Goal: Task Accomplishment & Management: Use online tool/utility

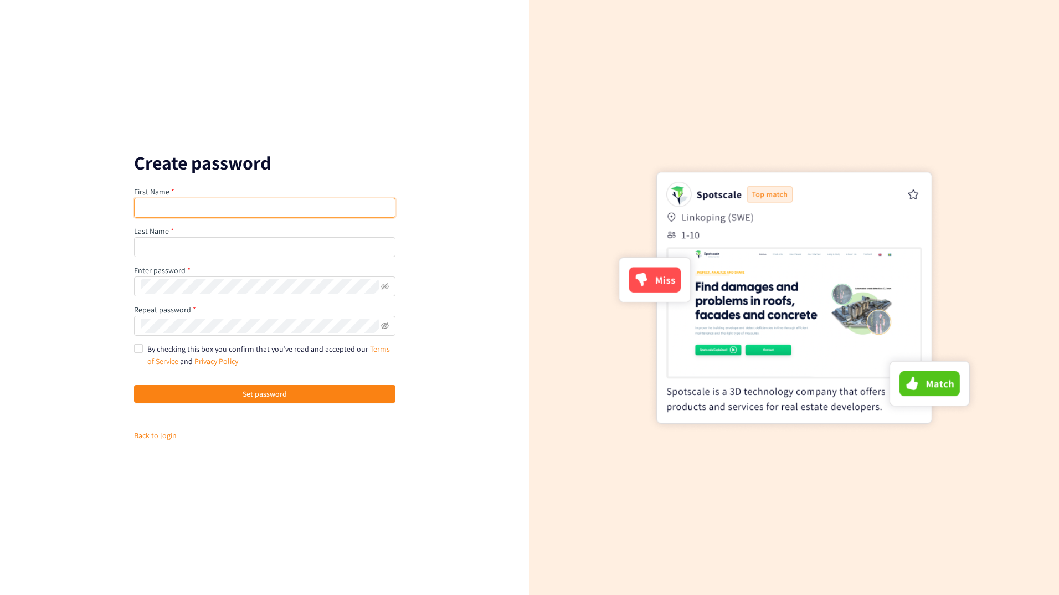
click at [231, 205] on input "text" at bounding box center [264, 208] width 261 height 20
type input "[PERSON_NAME]"
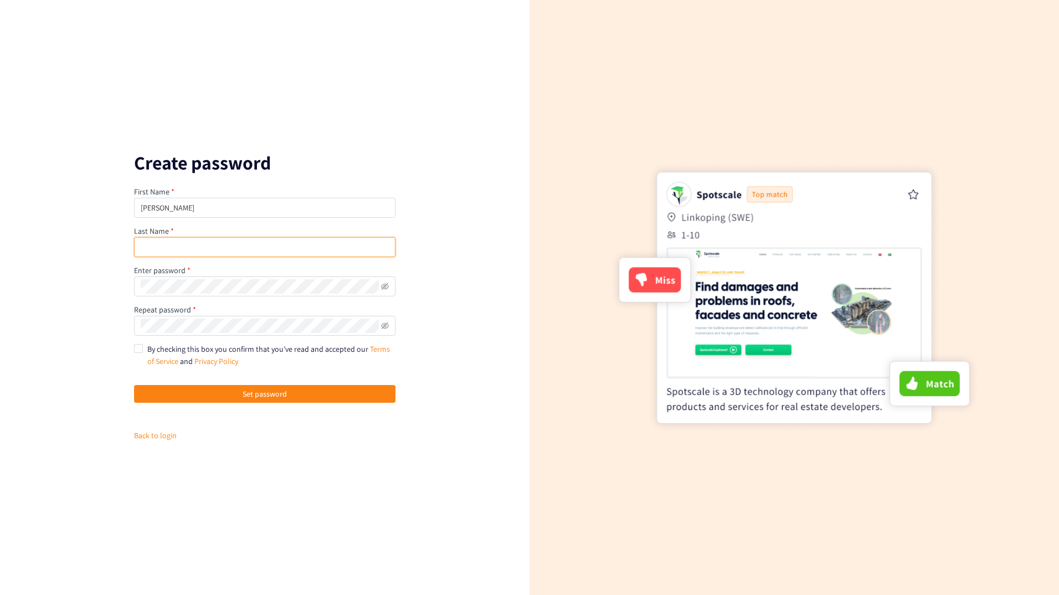
click at [230, 248] on input "text" at bounding box center [264, 247] width 261 height 20
type input "[PERSON_NAME]"
click at [385, 281] on span at bounding box center [385, 286] width 8 height 14
click at [387, 288] on icon "eye-invisible" at bounding box center [385, 285] width 8 height 7
click at [389, 288] on span at bounding box center [264, 286] width 261 height 20
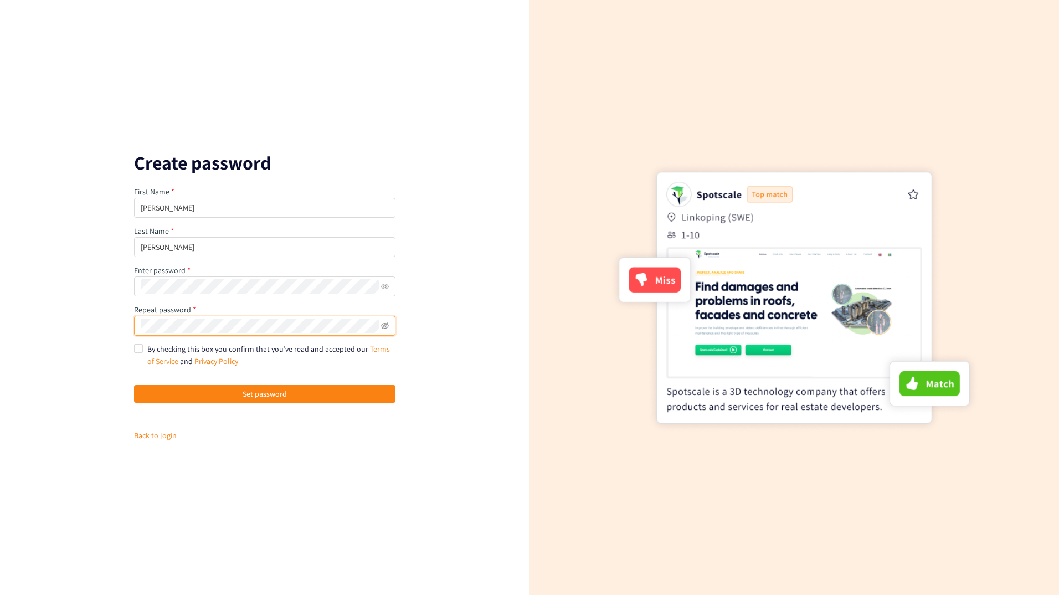
click at [134, 385] on button "Set password" at bounding box center [264, 394] width 261 height 18
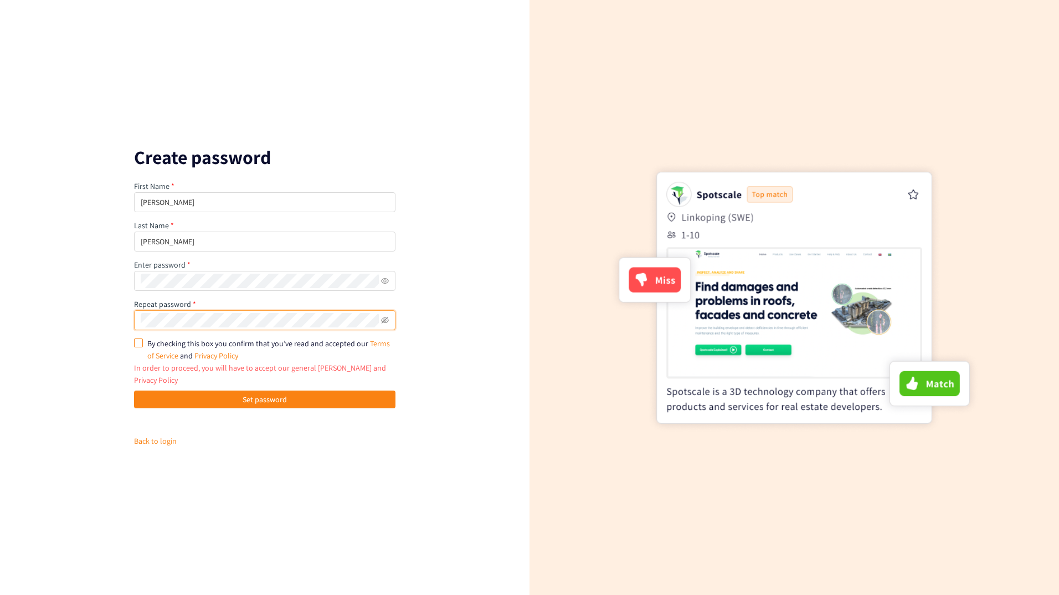
click at [136, 346] on input "By checking this box you confirm that you’ve read and accepted our Terms of Ser…" at bounding box center [138, 342] width 8 height 8
checkbox input "true"
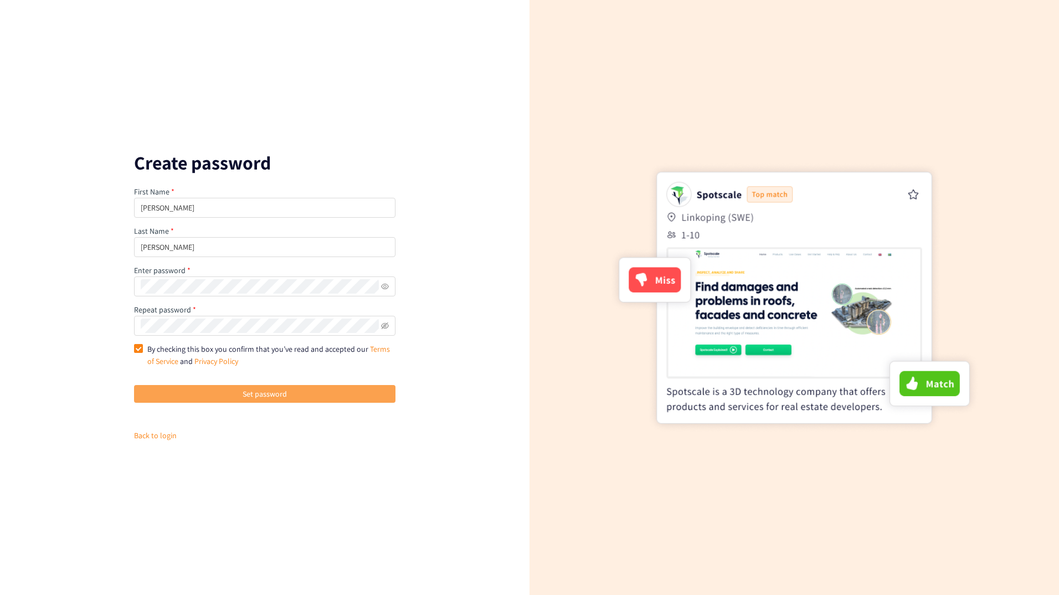
click at [193, 392] on button "Set password" at bounding box center [264, 394] width 261 height 18
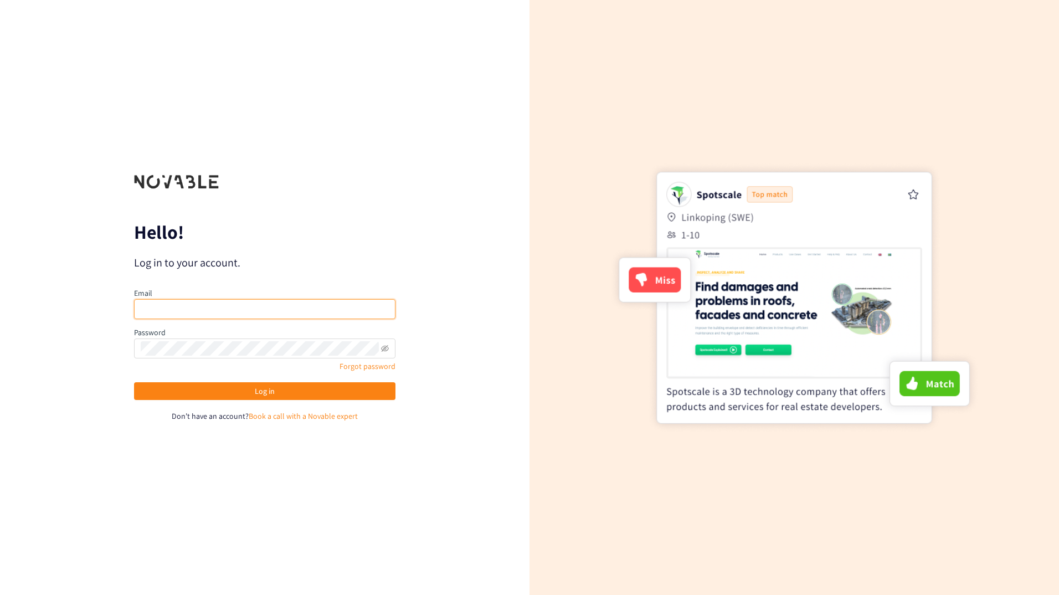
click at [322, 302] on input "email" at bounding box center [264, 309] width 261 height 20
type input "[PERSON_NAME][EMAIL_ADDRESS][PERSON_NAME][DOMAIN_NAME]"
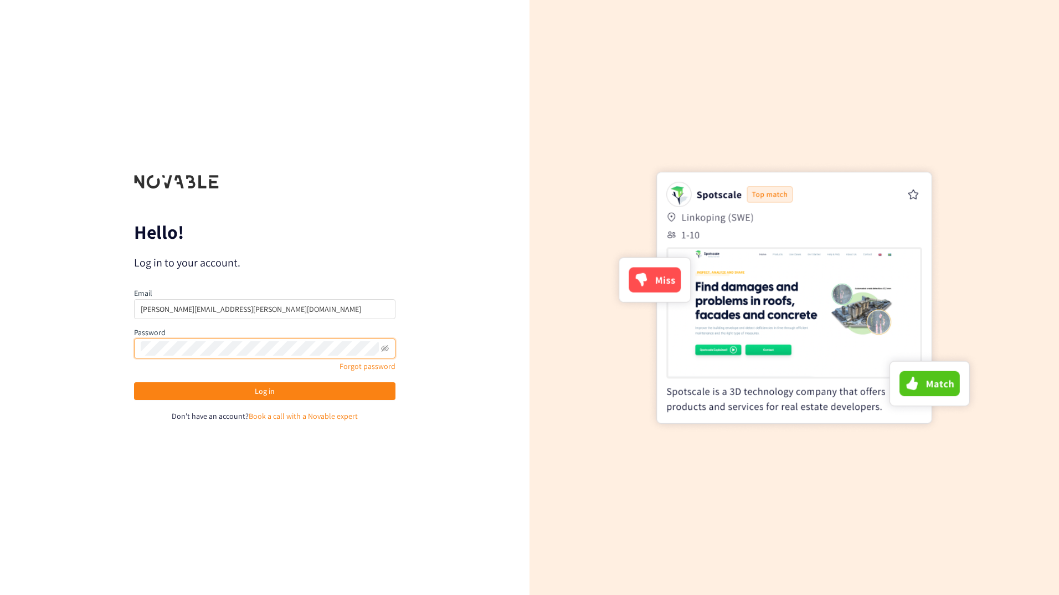
click at [134, 382] on button "Log in" at bounding box center [264, 391] width 261 height 18
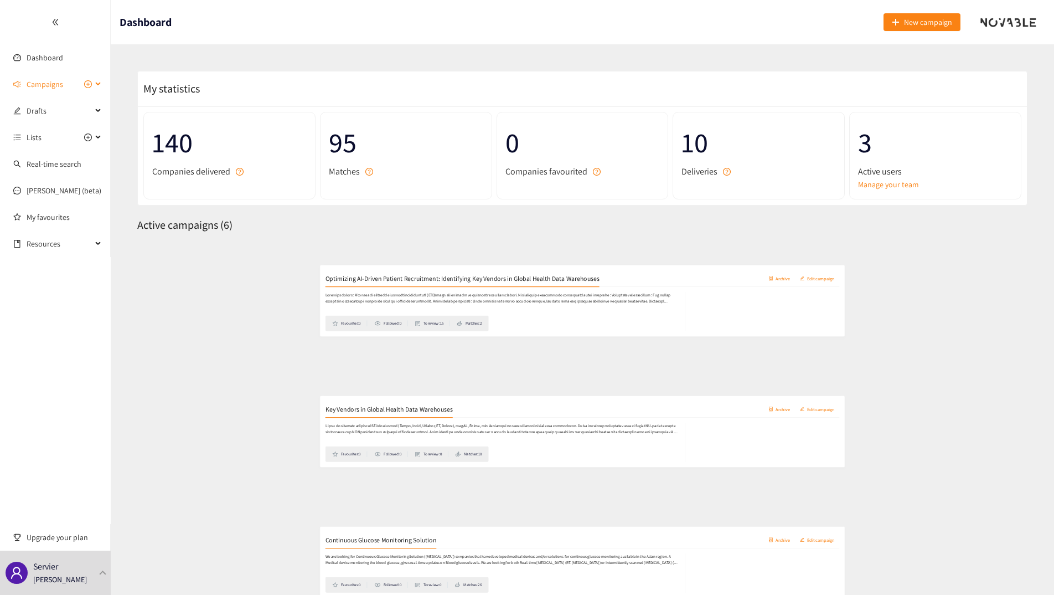
click at [51, 88] on span "Campaigns" at bounding box center [45, 84] width 37 height 22
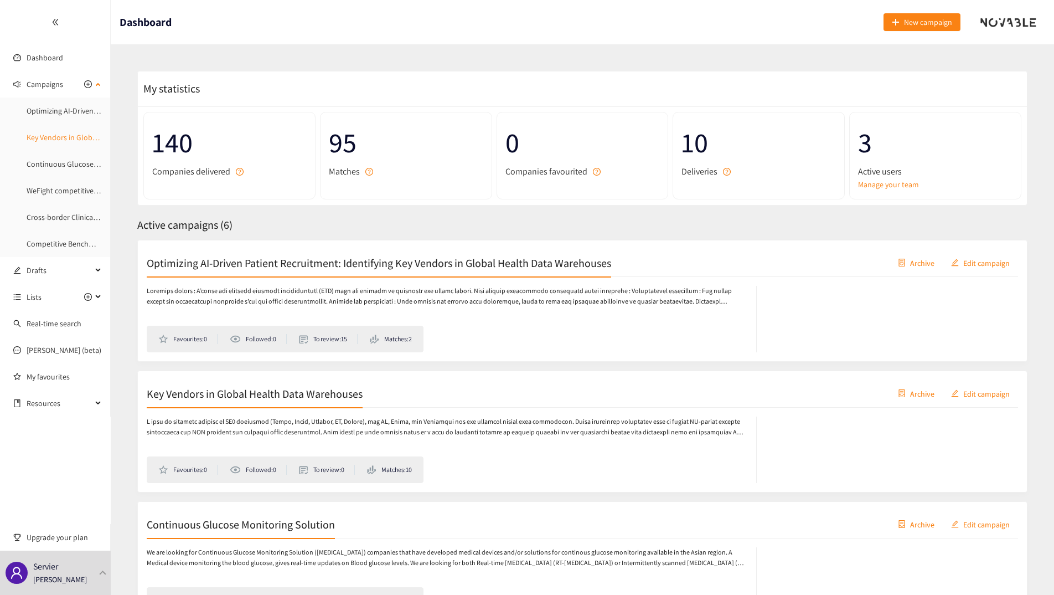
click at [43, 133] on link "Key Vendors in Global Health Data Warehouses" at bounding box center [104, 137] width 155 height 10
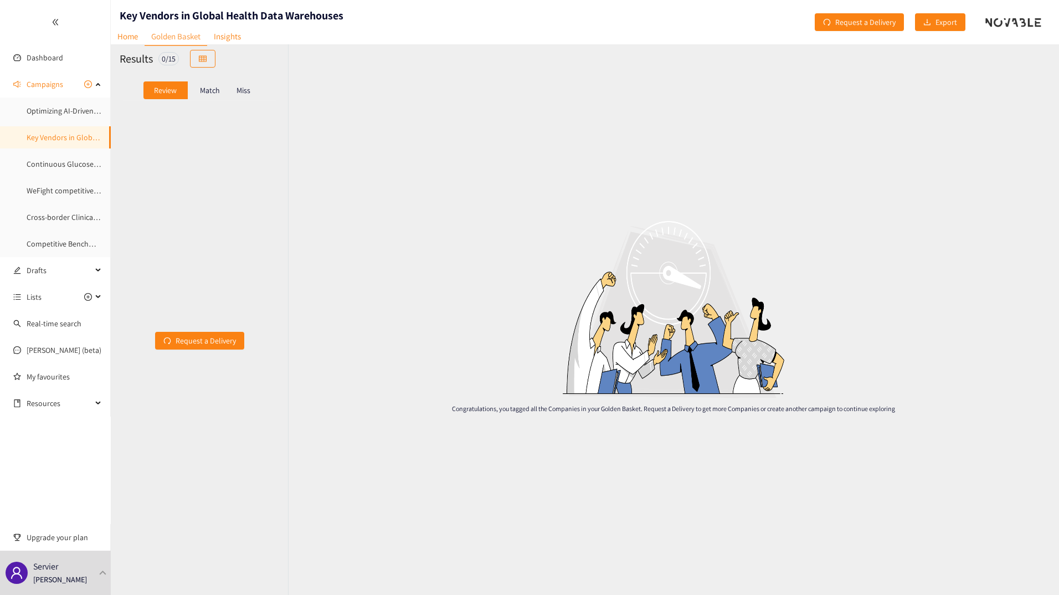
click at [211, 93] on p "Match" at bounding box center [210, 90] width 20 height 9
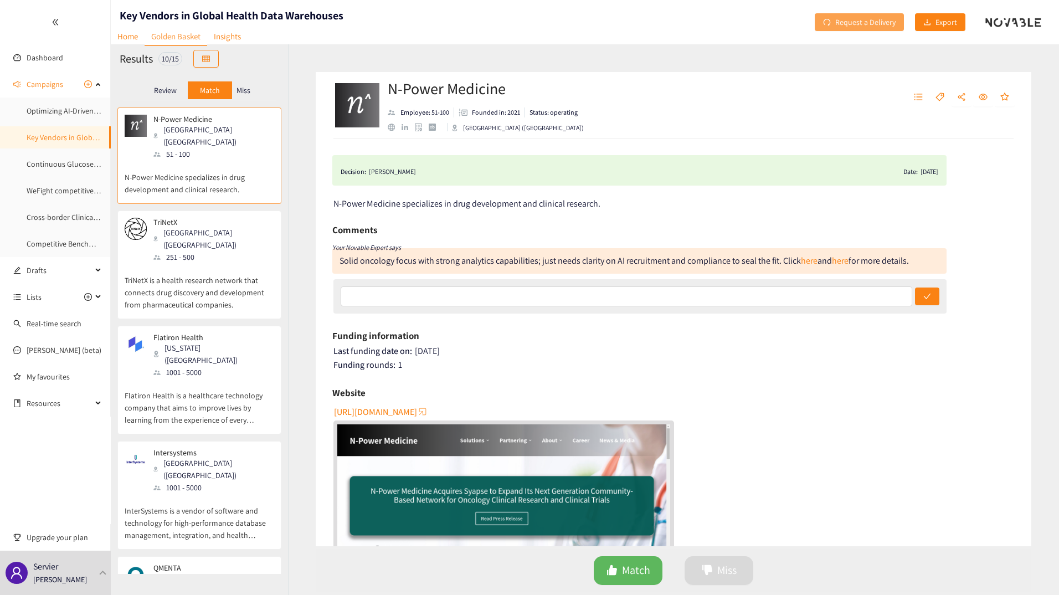
click at [525, 22] on button "Request a Delivery" at bounding box center [858, 22] width 89 height 18
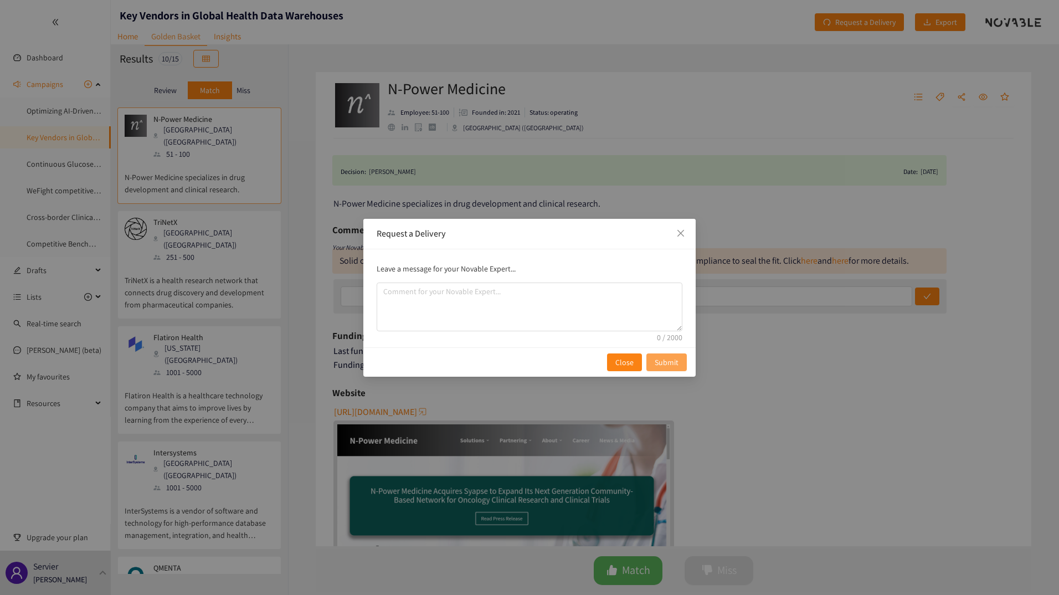
click at [525, 359] on span "Submit" at bounding box center [666, 362] width 24 height 12
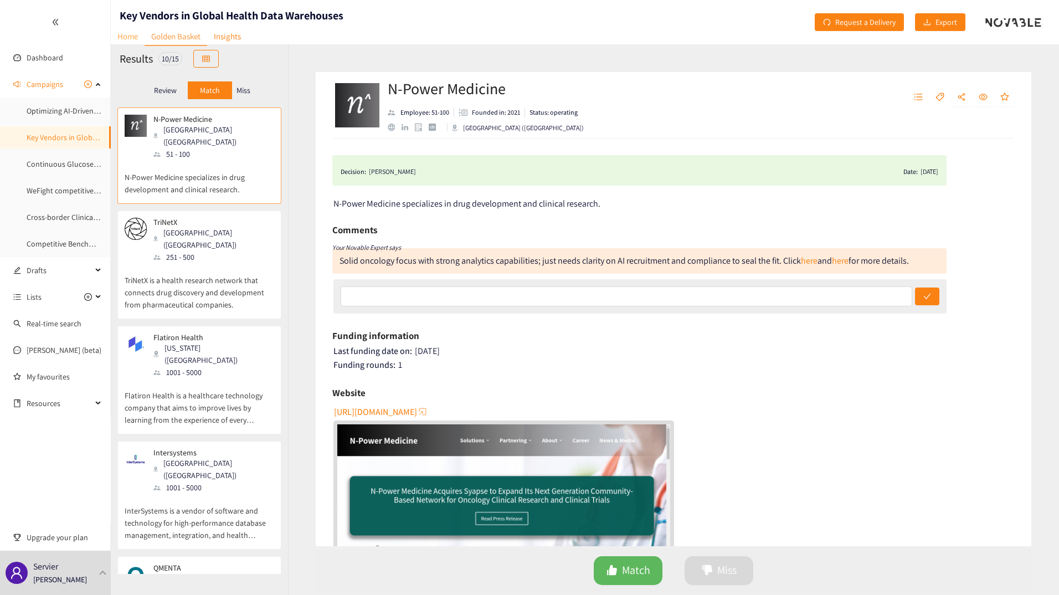
click at [132, 32] on link "Home" at bounding box center [128, 36] width 34 height 17
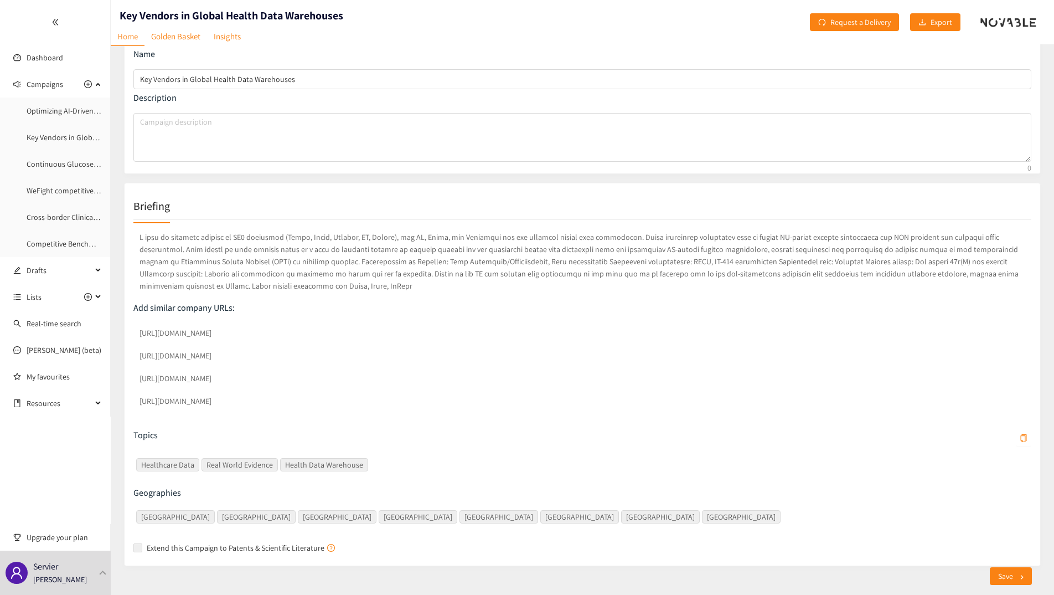
scroll to position [73, 0]
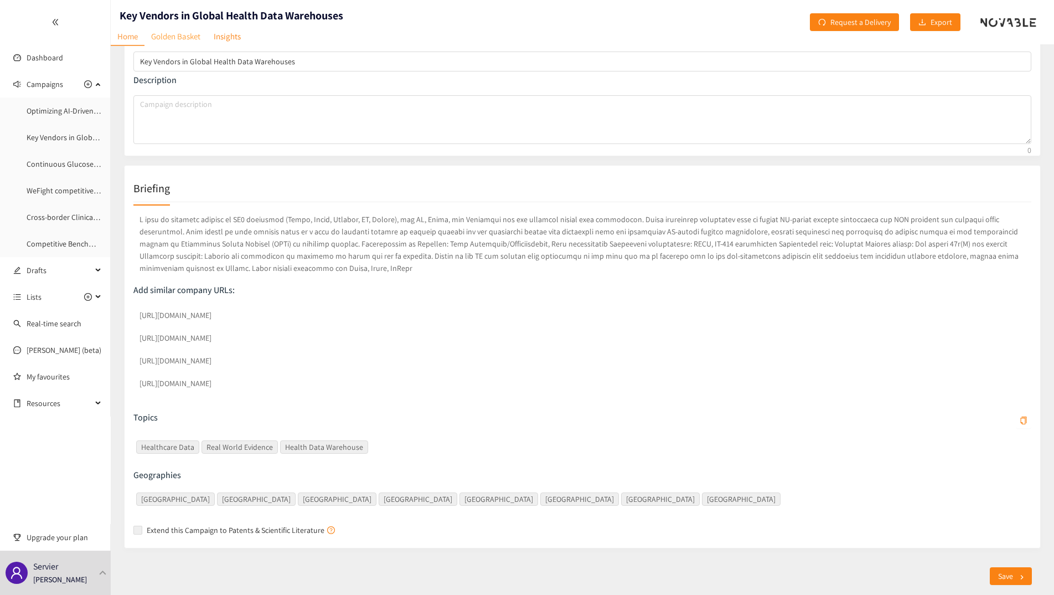
click at [171, 40] on link "Golden Basket" at bounding box center [175, 36] width 63 height 17
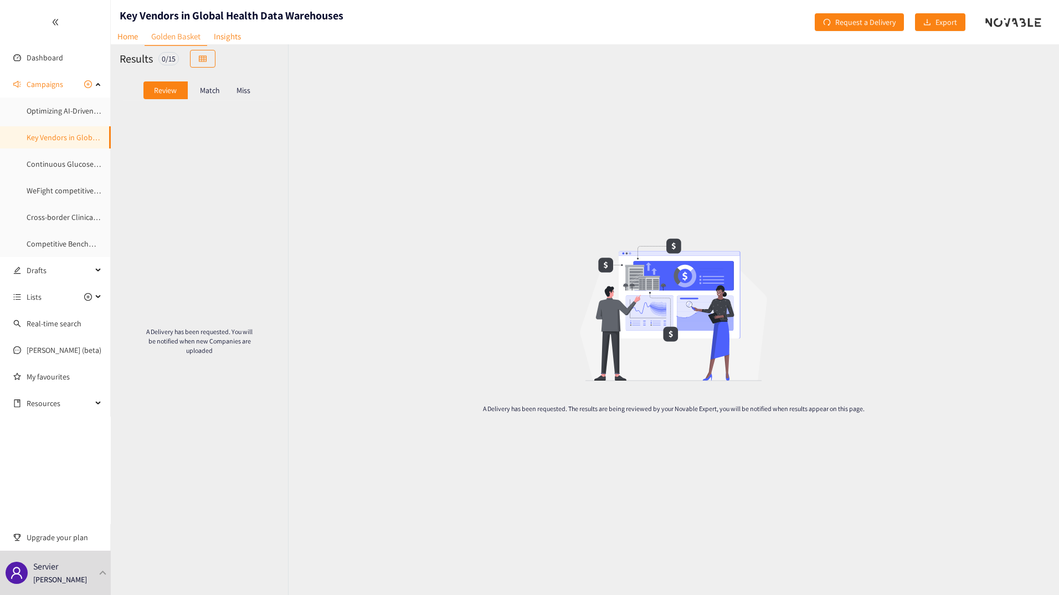
click at [206, 86] on p "Match" at bounding box center [210, 90] width 20 height 9
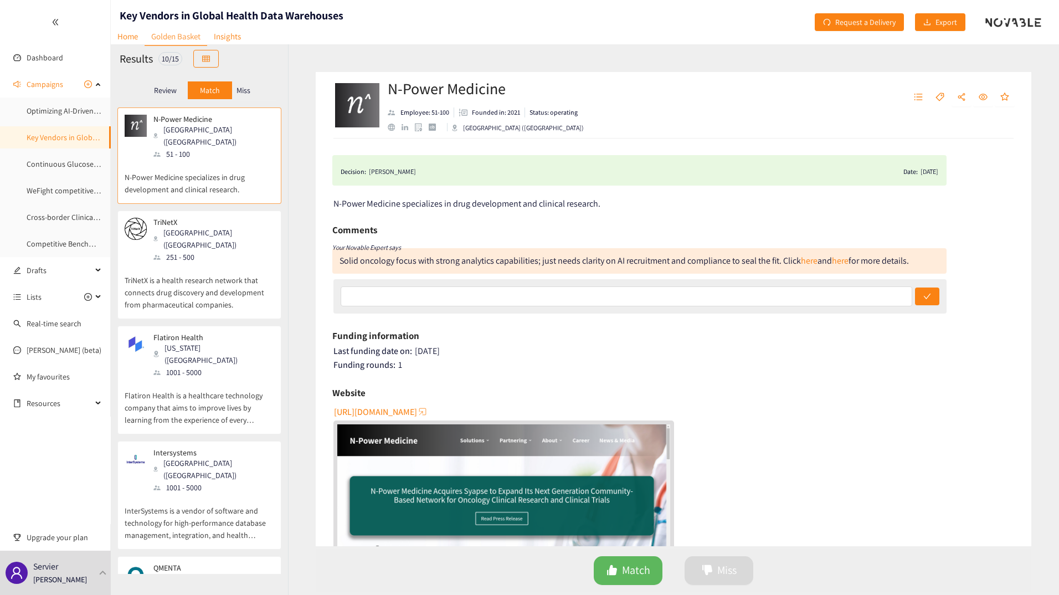
click at [239, 88] on p "Miss" at bounding box center [243, 90] width 14 height 9
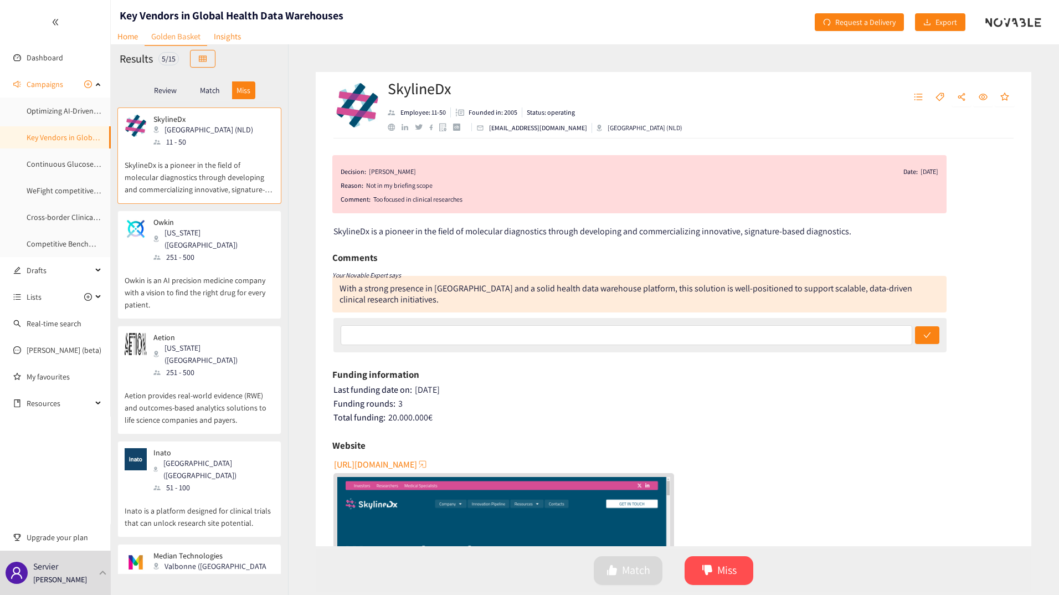
click at [210, 92] on p "Match" at bounding box center [210, 90] width 20 height 9
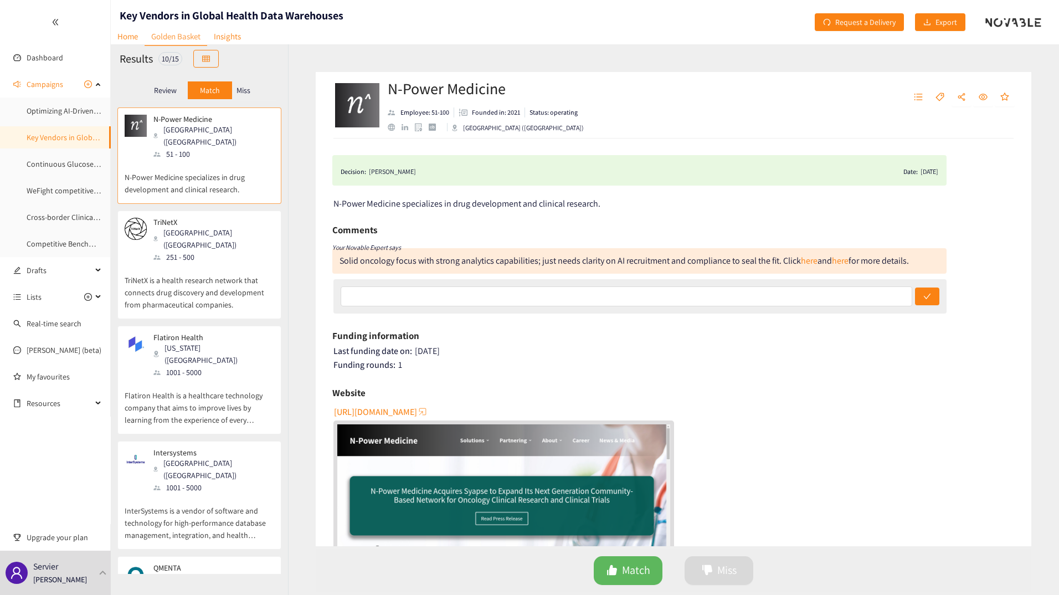
click at [180, 91] on div "Review" at bounding box center [165, 90] width 44 height 18
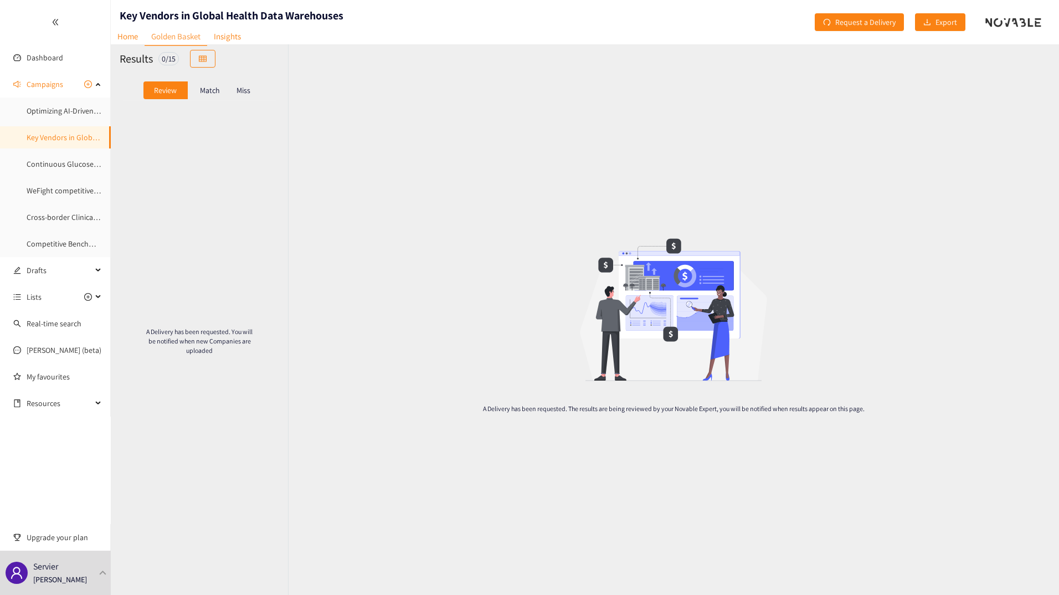
click at [236, 85] on div "Miss" at bounding box center [243, 90] width 23 height 18
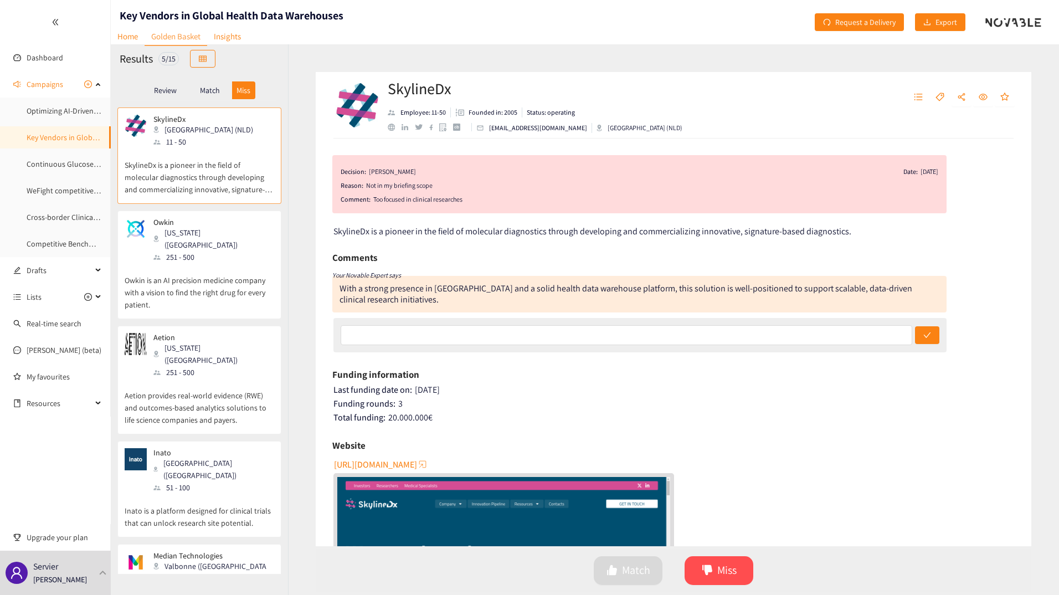
click at [211, 91] on p "Match" at bounding box center [210, 90] width 20 height 9
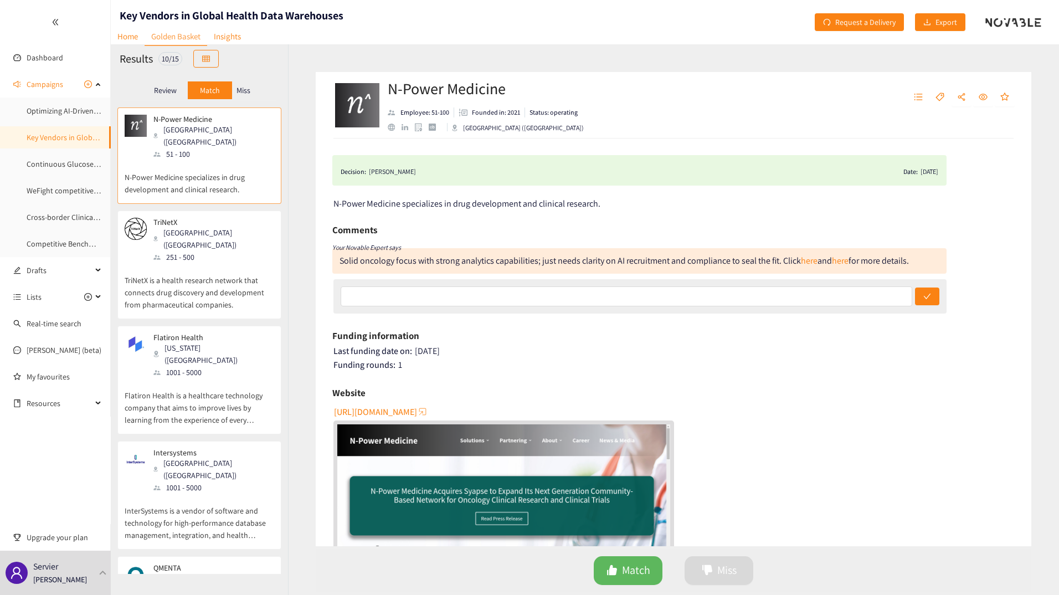
click at [211, 263] on p "TriNetX is a health research network that connects drug discovery and developme…" at bounding box center [199, 287] width 149 height 48
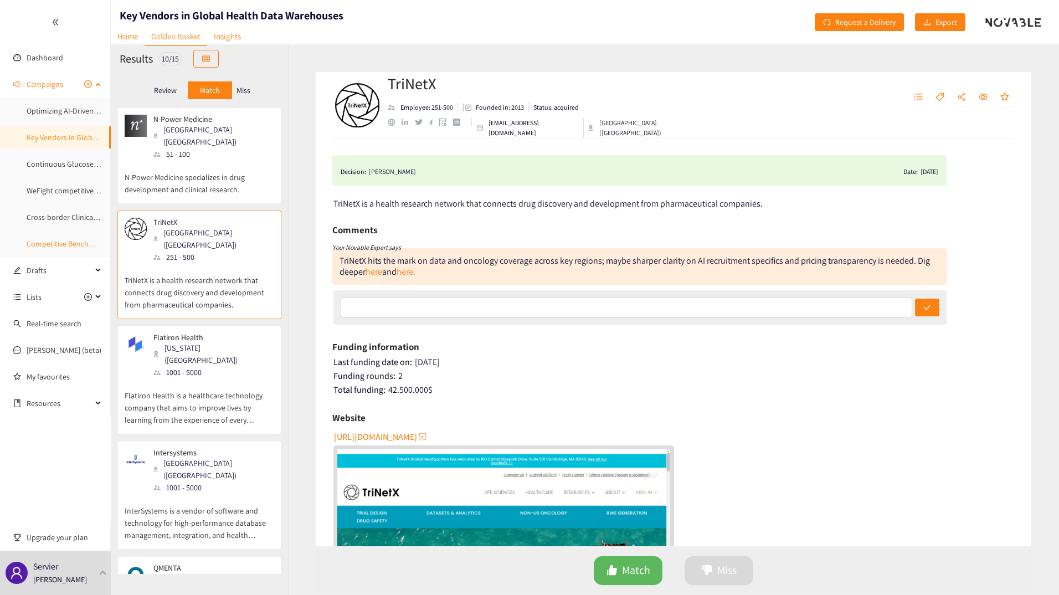
click at [67, 241] on link "Competitive Benchmark Klineo" at bounding box center [78, 244] width 102 height 10
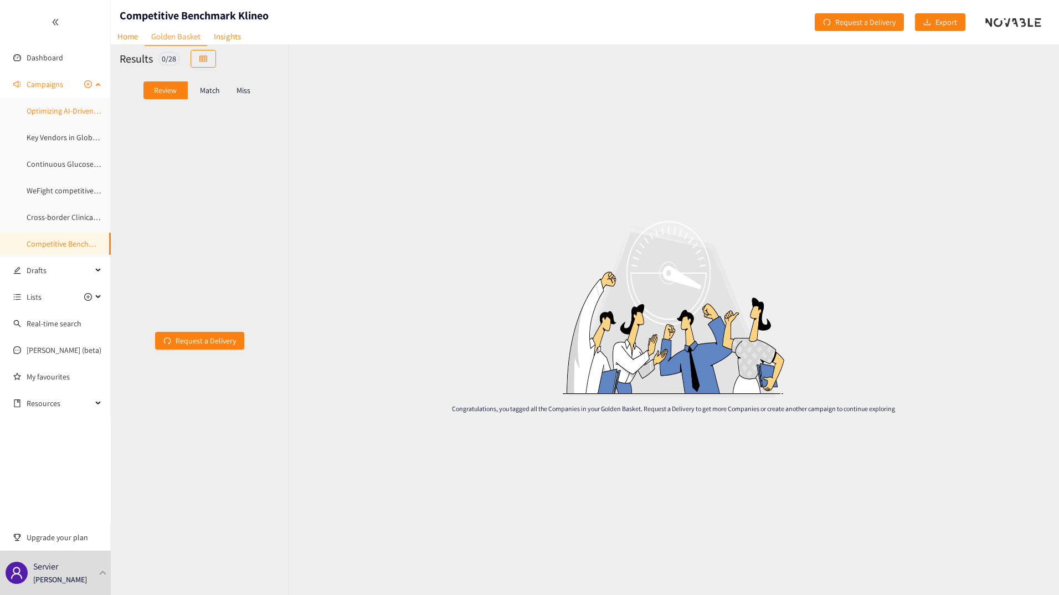
click at [36, 116] on link "Optimizing AI-Driven Patient Recruitment: Identifying Key Vendors in Global Hea…" at bounding box center [191, 111] width 329 height 10
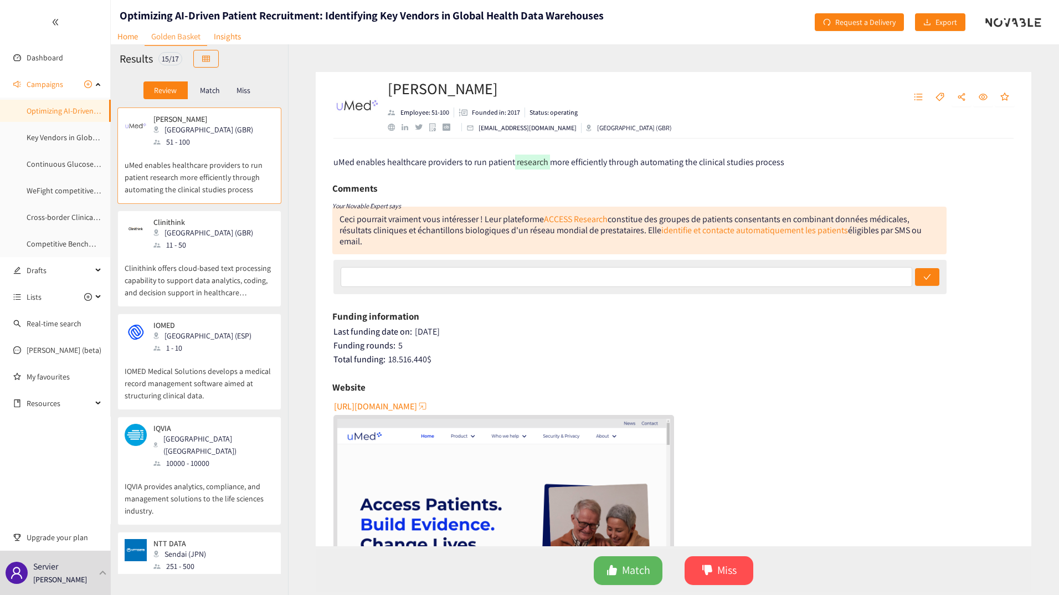
click at [205, 90] on p "Match" at bounding box center [210, 90] width 20 height 9
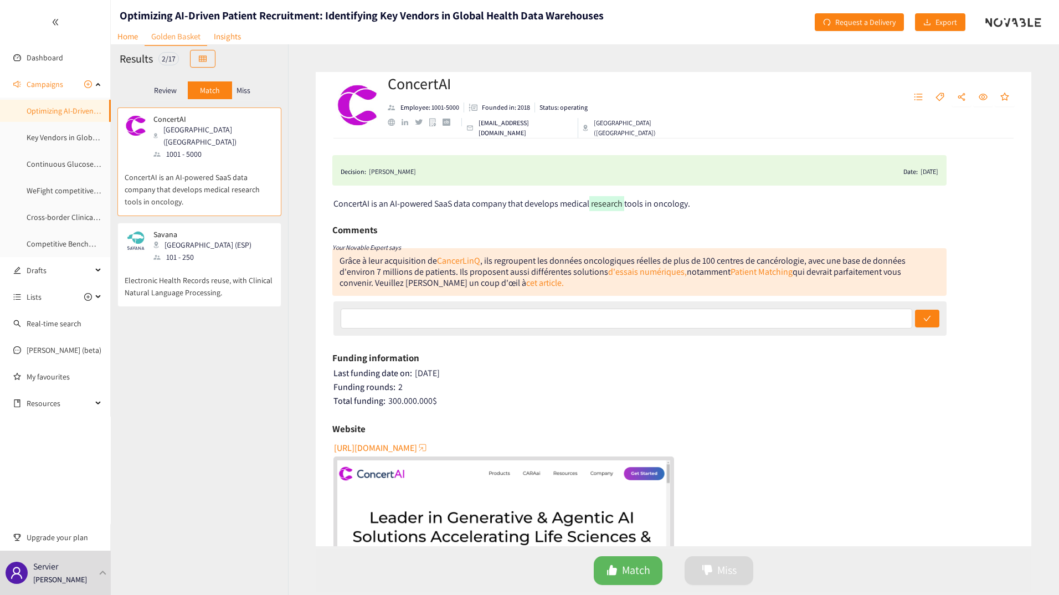
click at [251, 95] on div "Miss" at bounding box center [243, 90] width 23 height 18
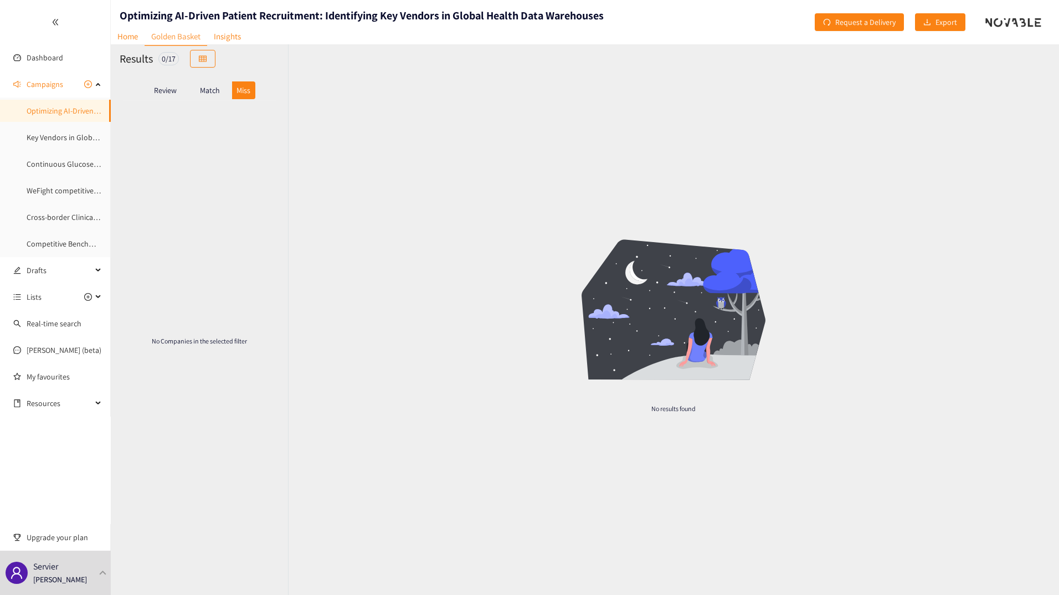
click at [174, 90] on p "Review" at bounding box center [165, 90] width 23 height 9
